Goal: Transaction & Acquisition: Book appointment/travel/reservation

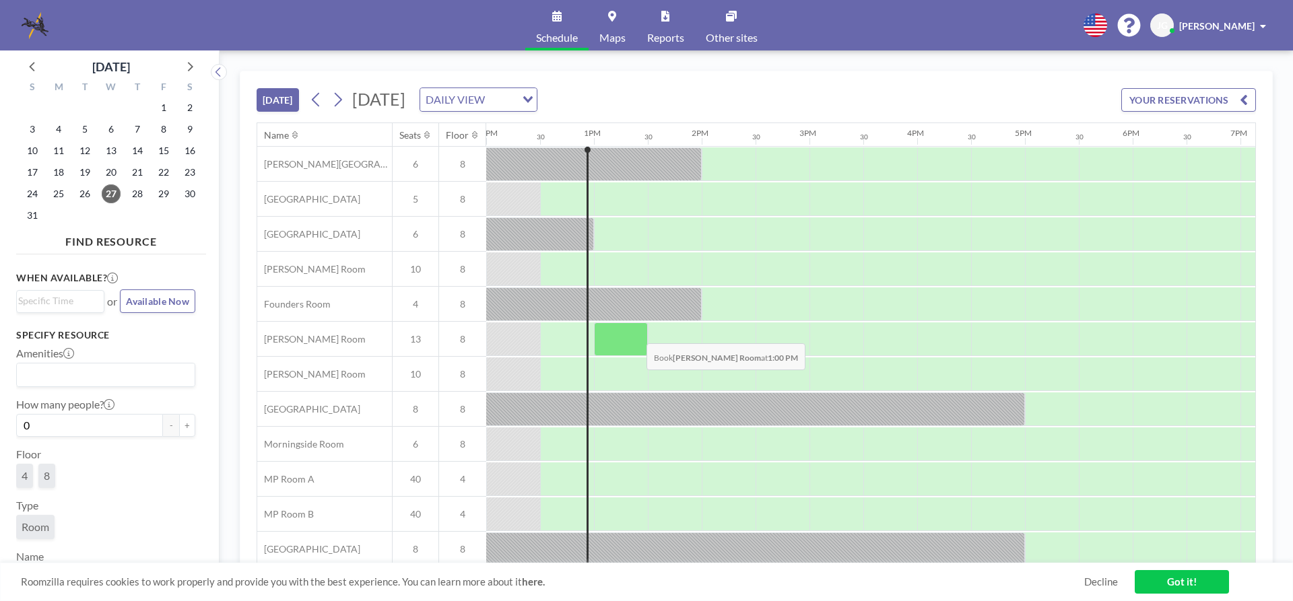
scroll to position [80, 1293]
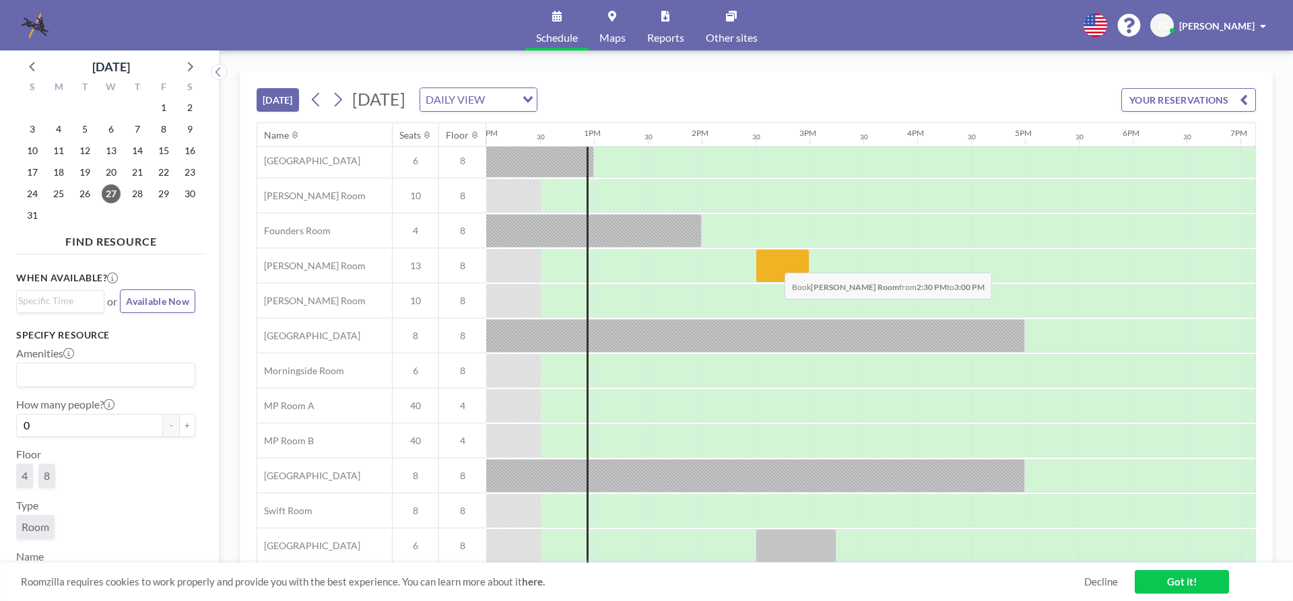
click at [774, 263] on div at bounding box center [782, 266] width 54 height 34
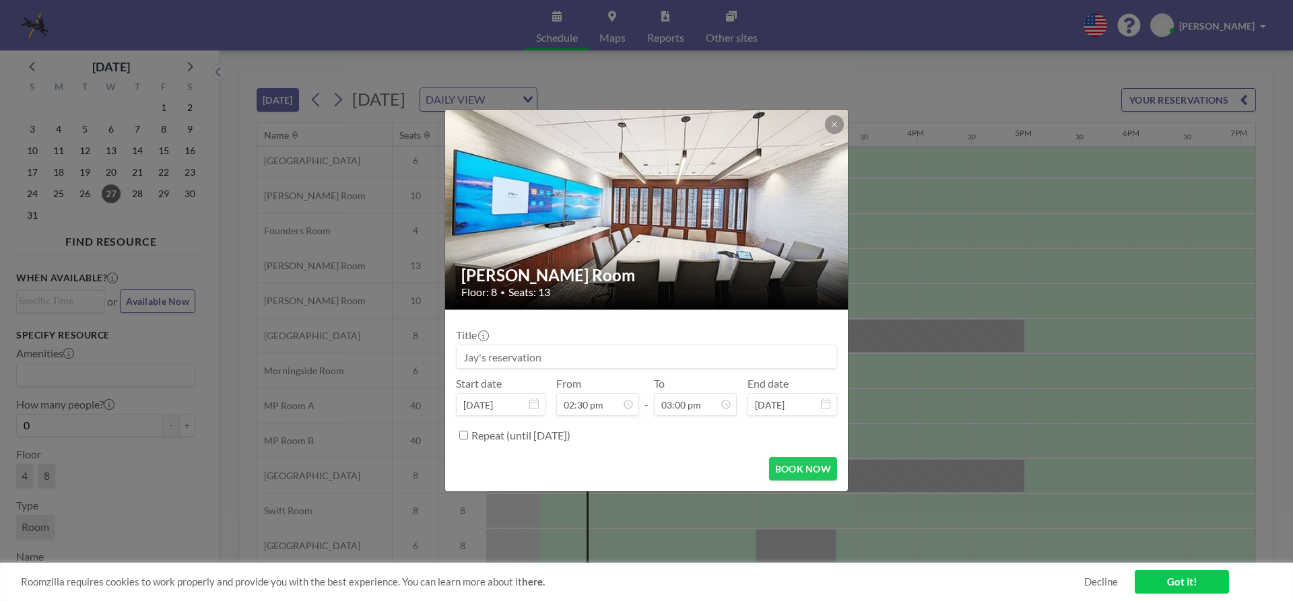
click at [774, 263] on div "[PERSON_NAME] Room Floor: 8 • Seats: 13" at bounding box center [647, 281] width 404 height 55
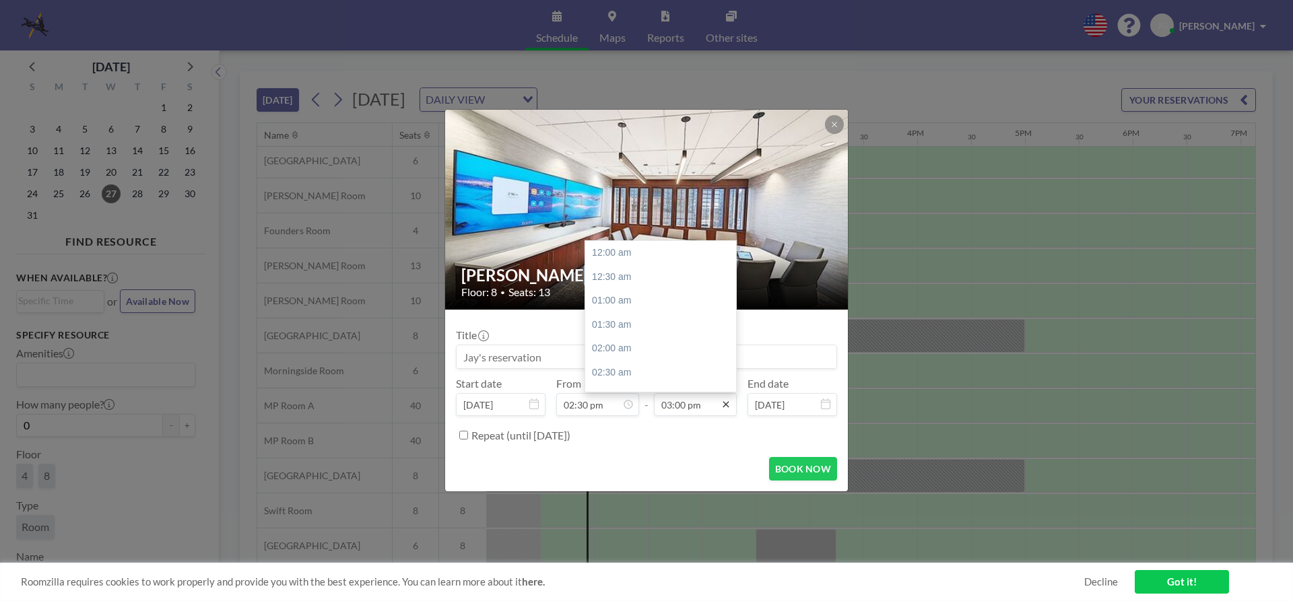
scroll to position [719, 0]
click at [726, 403] on icon at bounding box center [725, 404] width 11 height 11
click at [609, 277] on div "03:30 pm" at bounding box center [664, 277] width 158 height 24
type input "03:30 pm"
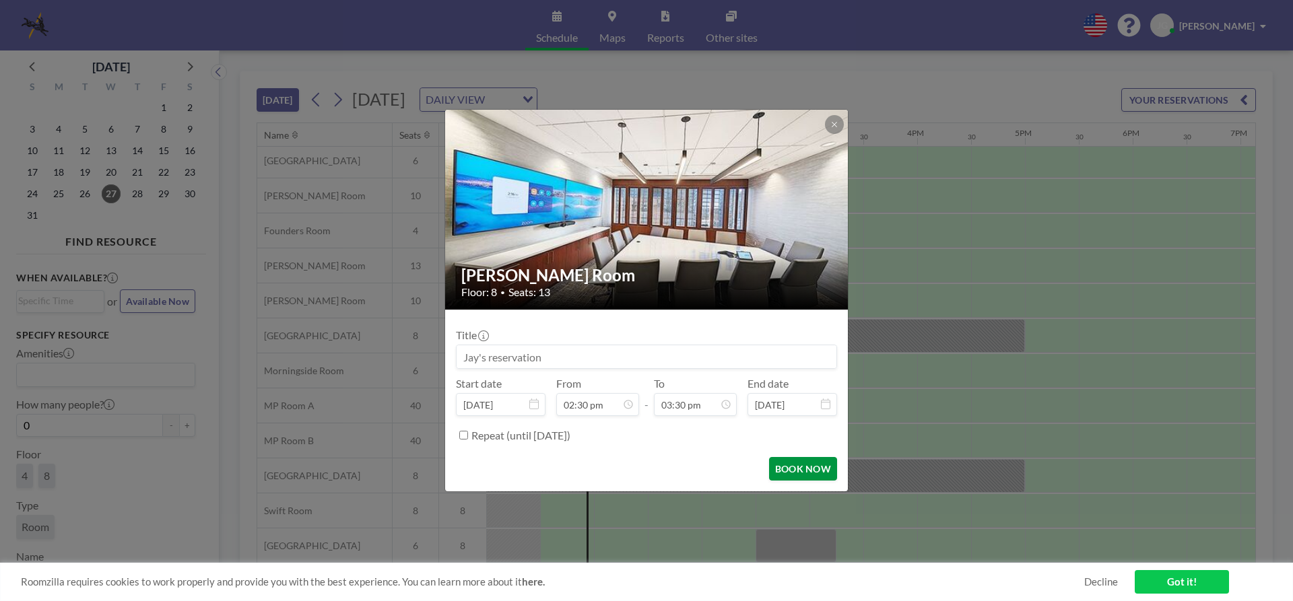
click at [809, 467] on button "BOOK NOW" at bounding box center [803, 469] width 68 height 24
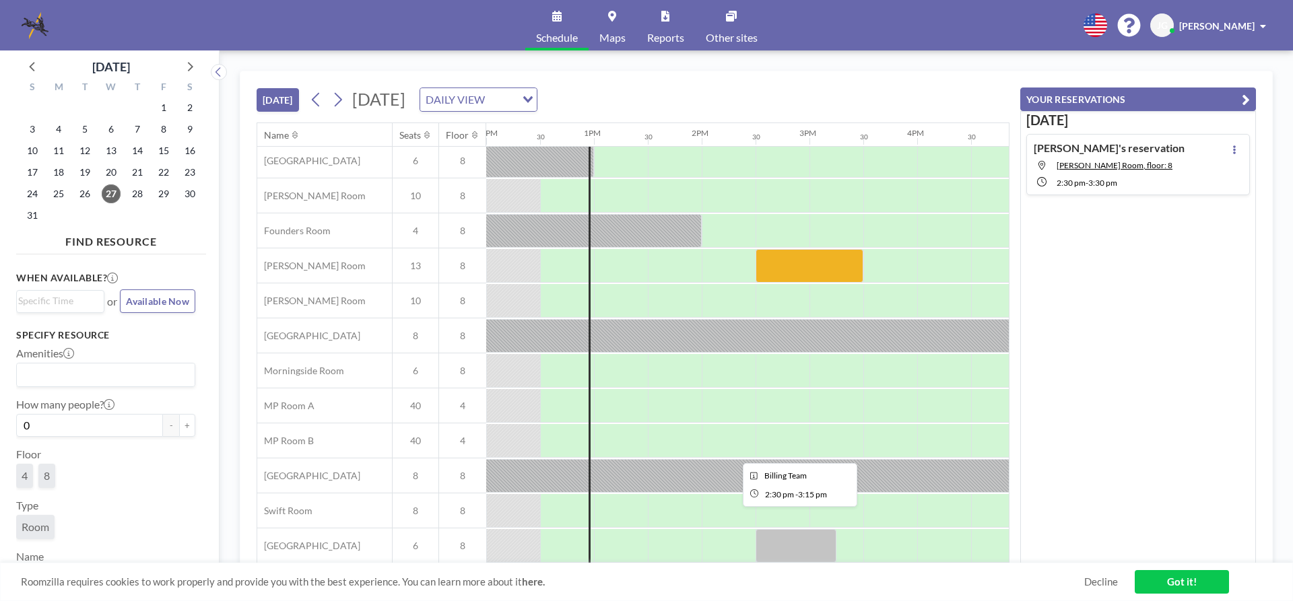
click at [792, 540] on div at bounding box center [795, 546] width 81 height 34
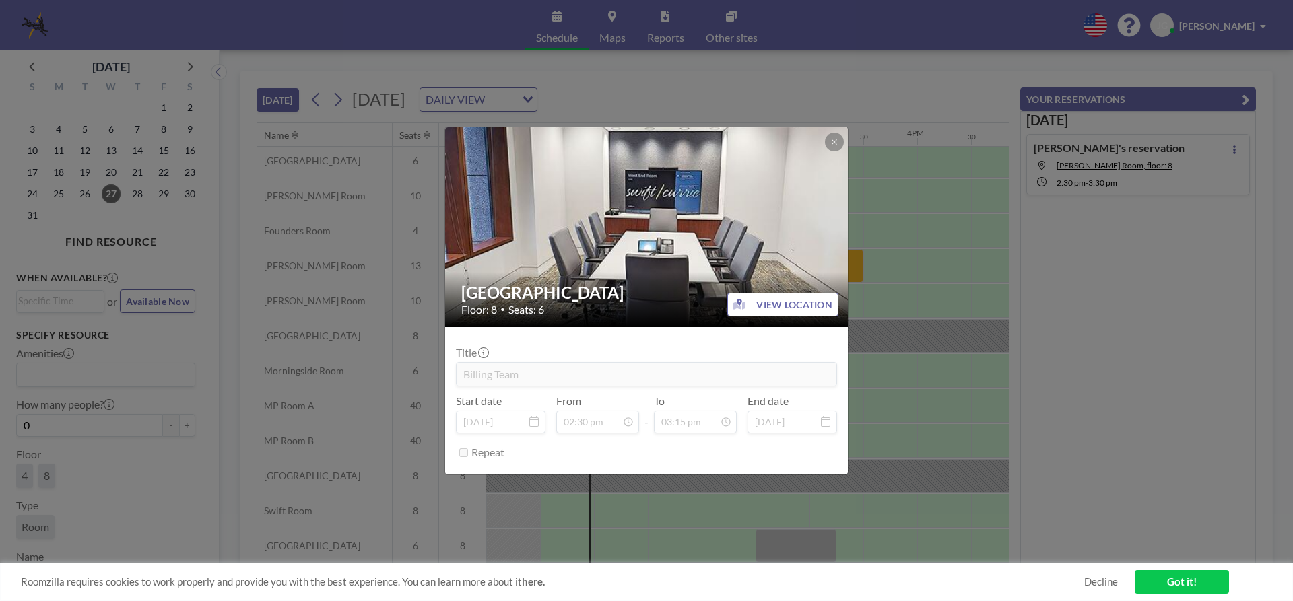
click at [792, 540] on div "[GEOGRAPHIC_DATA] Floor: 8 • Seats: 6 VIEW LOCATION Title Billing Team Start da…" at bounding box center [646, 300] width 1293 height 601
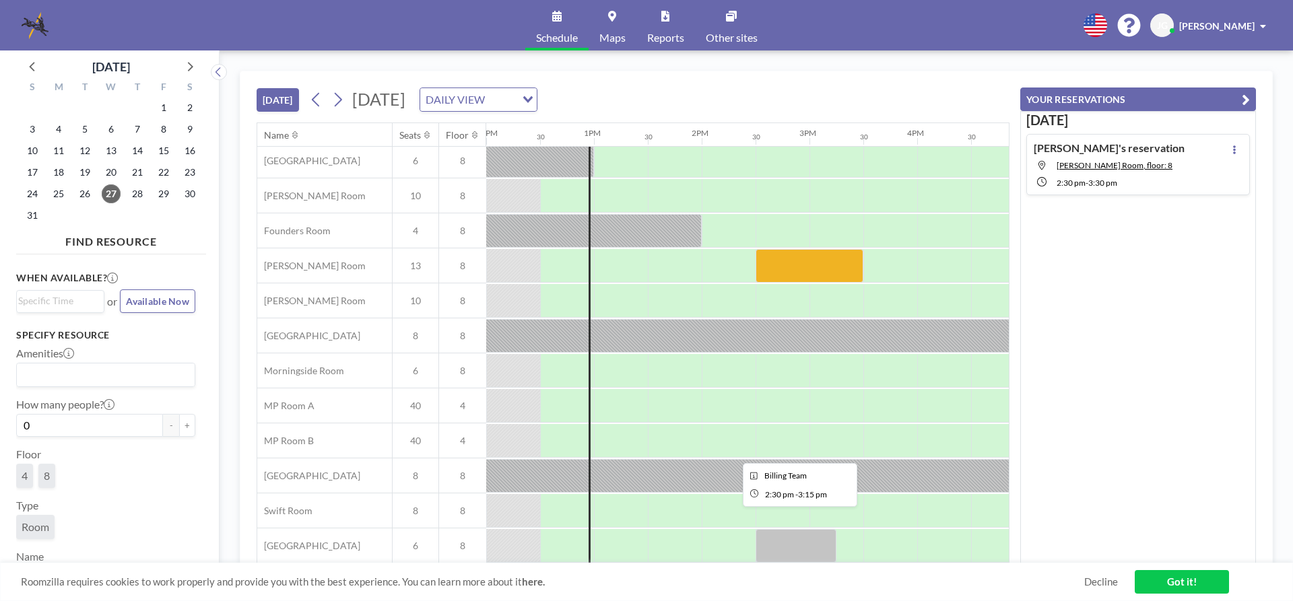
click at [792, 540] on div at bounding box center [795, 546] width 81 height 34
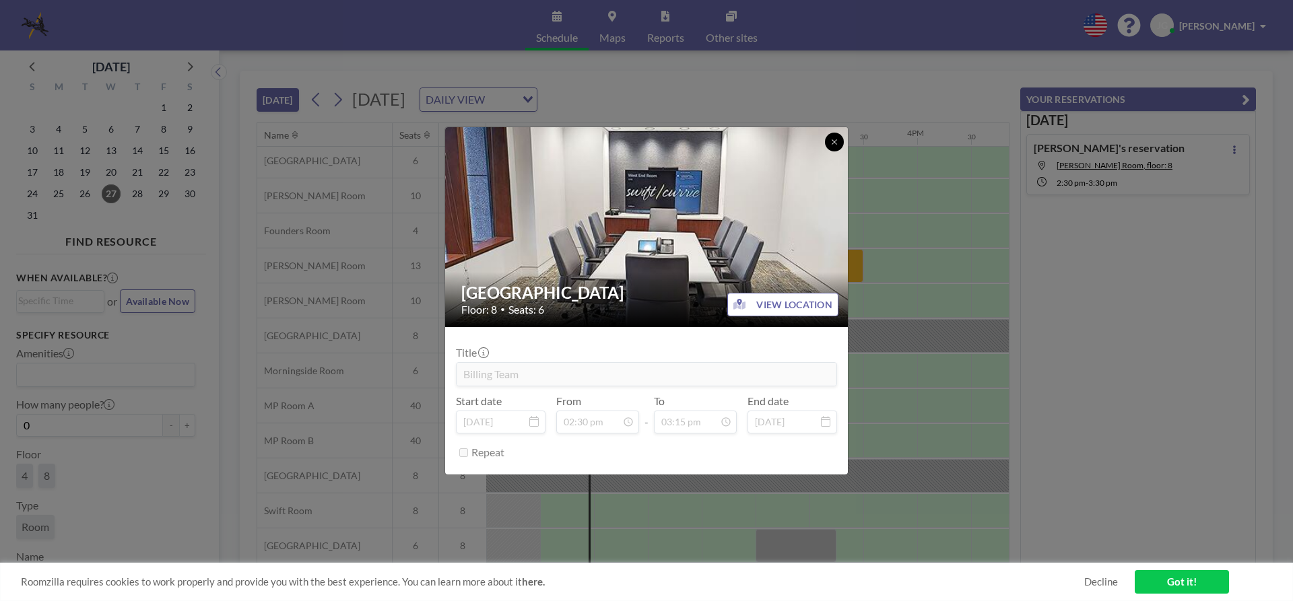
click at [840, 140] on button at bounding box center [834, 142] width 19 height 19
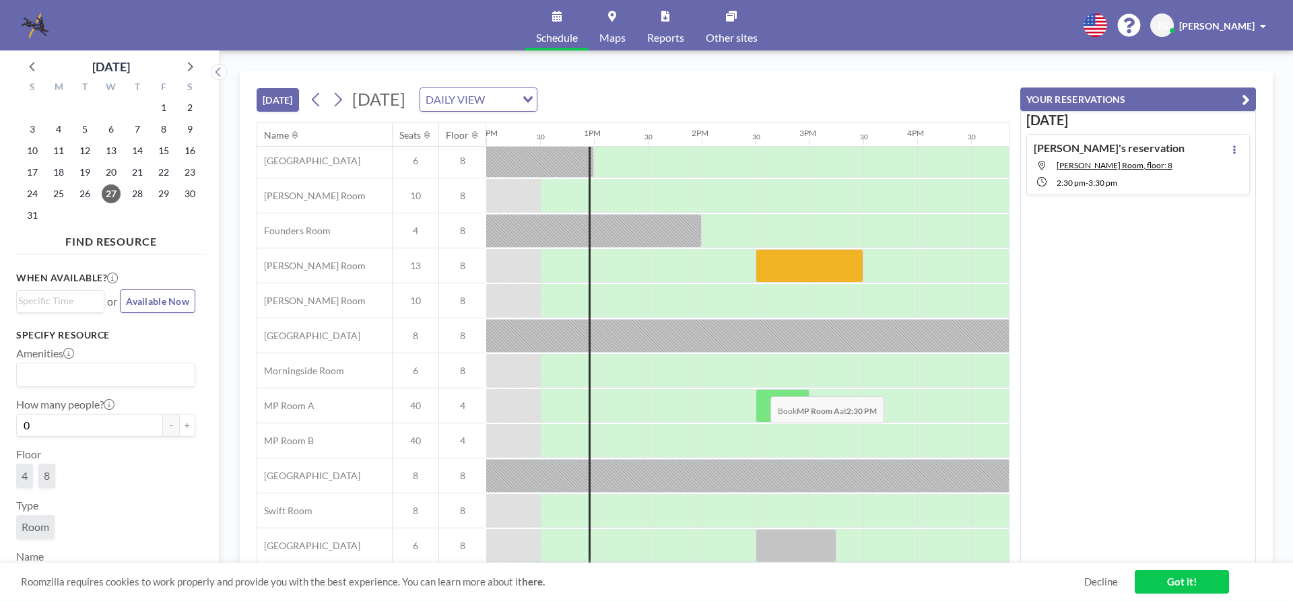
scroll to position [0, 1293]
